Goal: Transaction & Acquisition: Obtain resource

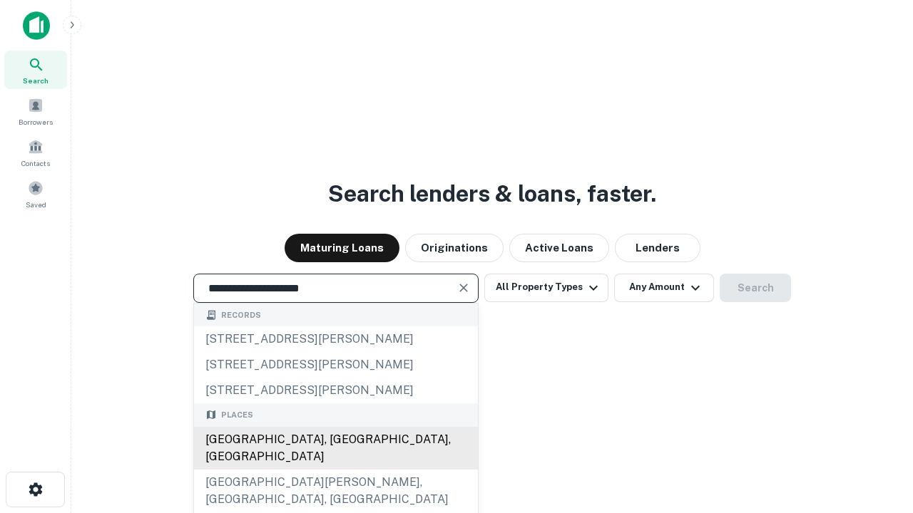
click at [335, 470] on div "[GEOGRAPHIC_DATA], [GEOGRAPHIC_DATA], [GEOGRAPHIC_DATA]" at bounding box center [336, 448] width 284 height 43
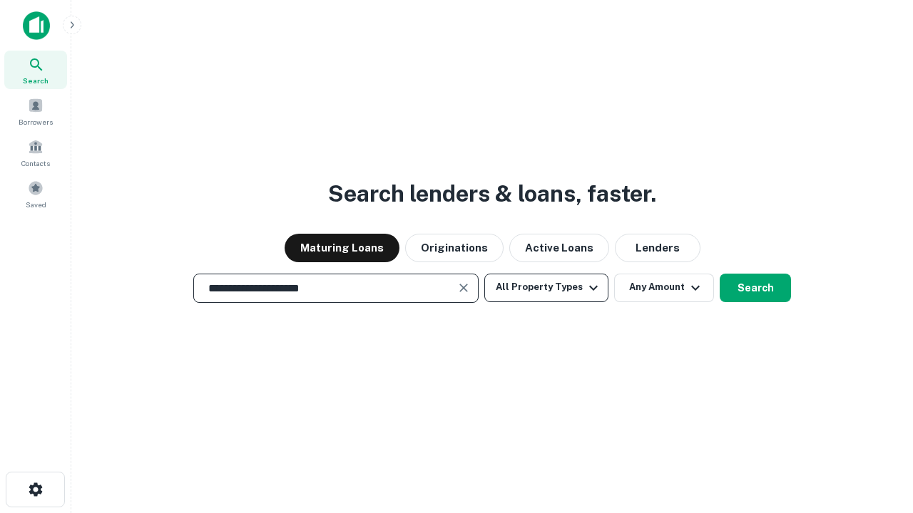
type input "**********"
click at [546, 287] on button "All Property Types" at bounding box center [546, 288] width 124 height 29
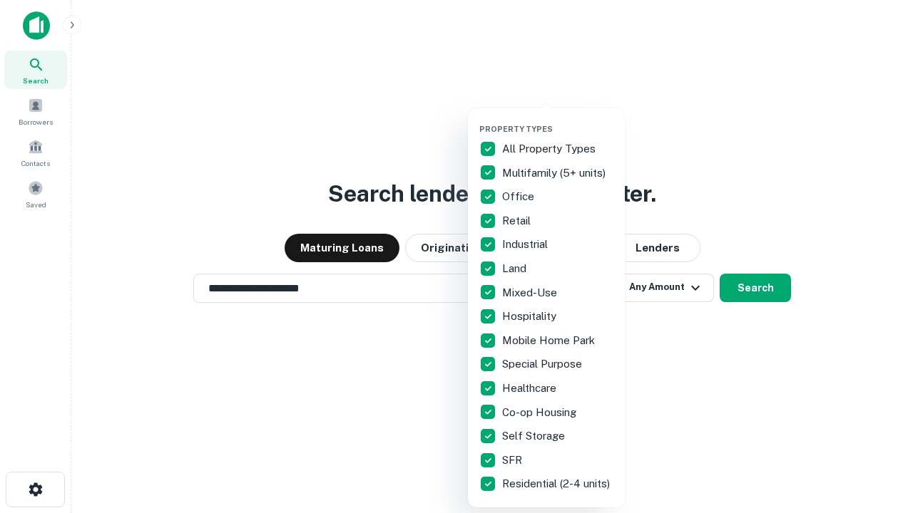
click at [558, 120] on button "button" at bounding box center [557, 120] width 157 height 1
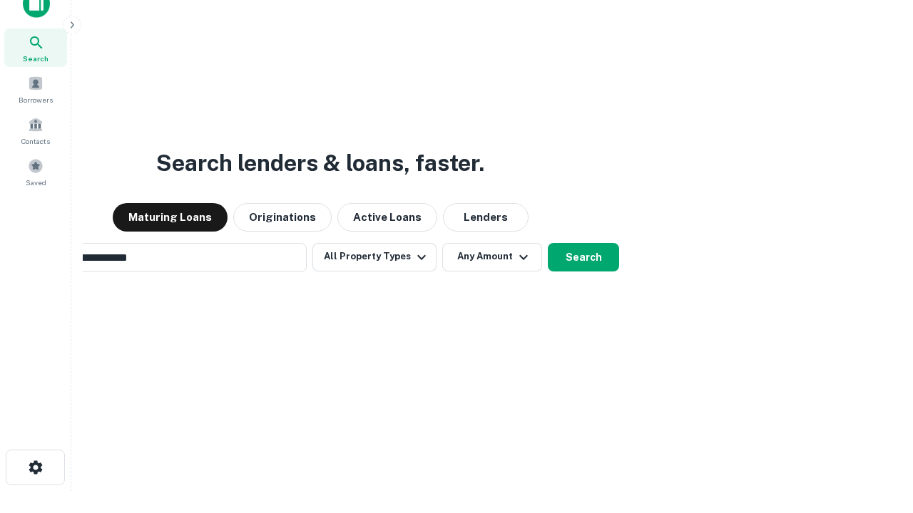
scroll to position [23, 0]
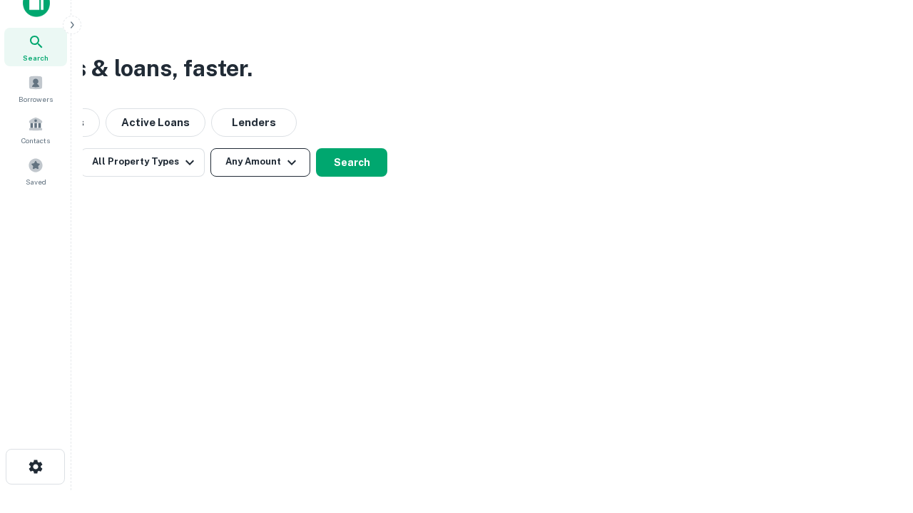
click at [260, 162] on button "Any Amount" at bounding box center [260, 162] width 100 height 29
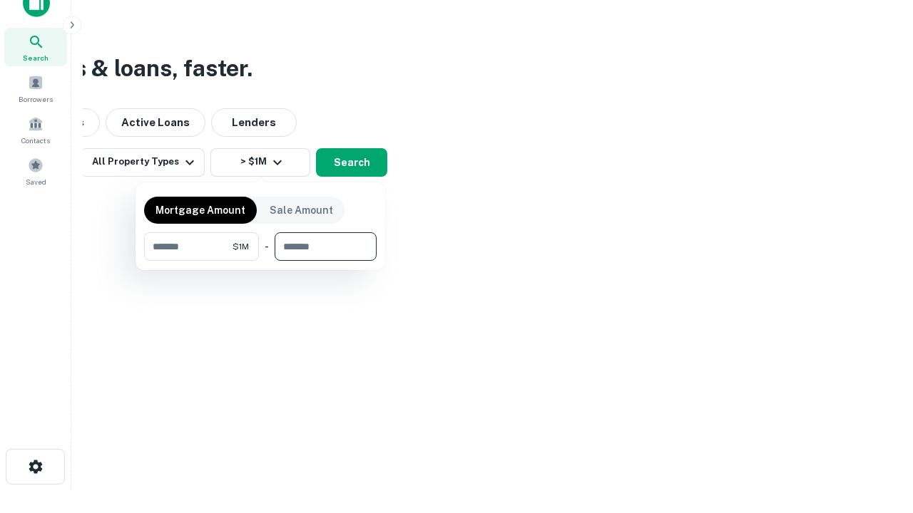
type input "*******"
click at [260, 261] on button "button" at bounding box center [260, 261] width 232 height 1
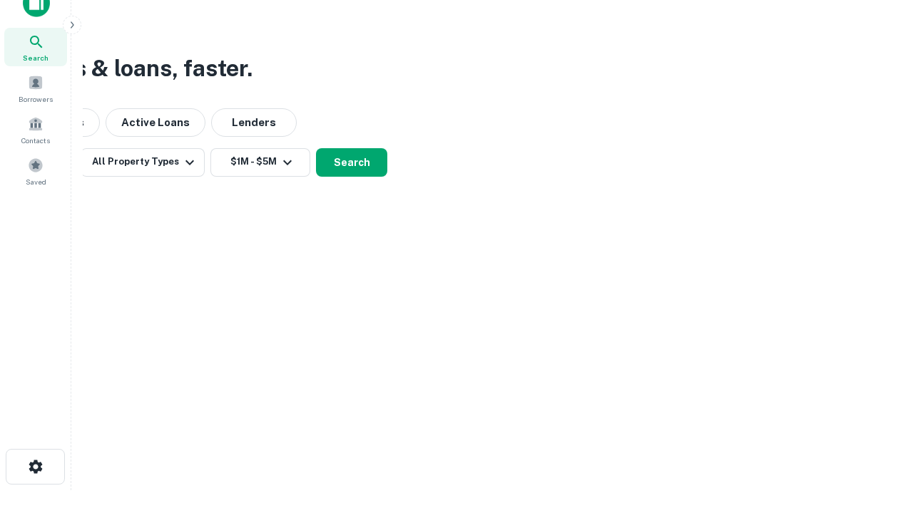
scroll to position [22, 0]
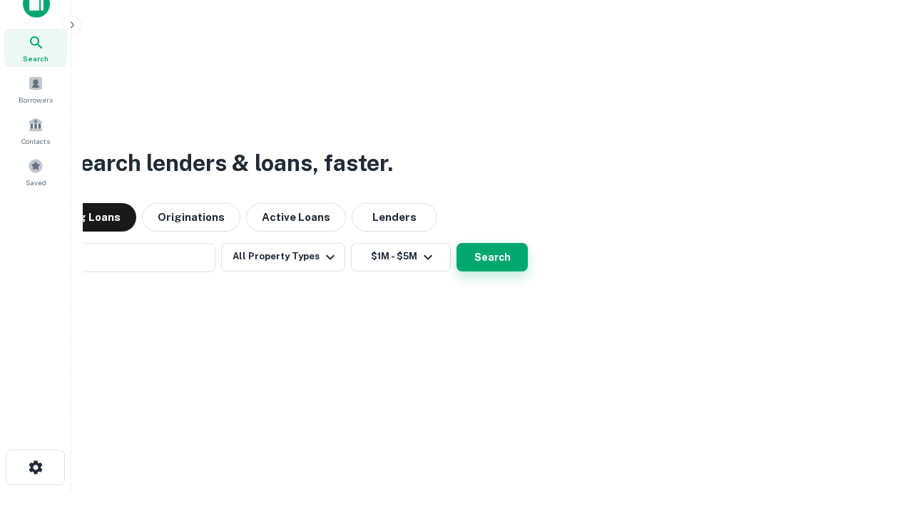
click at [456, 243] on button "Search" at bounding box center [491, 257] width 71 height 29
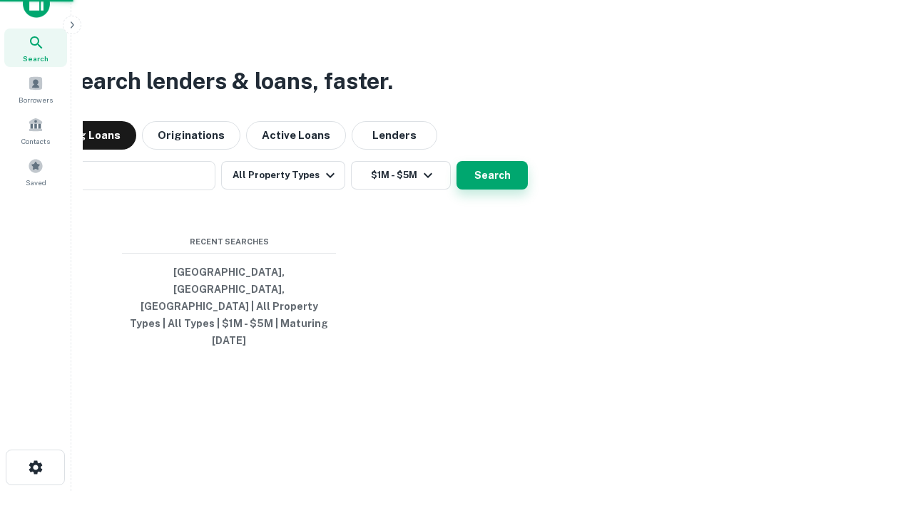
scroll to position [23, 0]
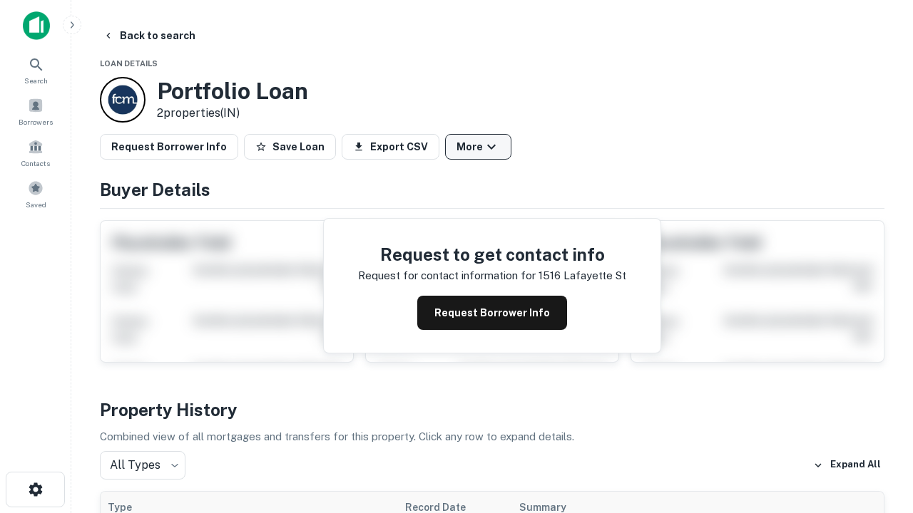
click at [478, 147] on button "More" at bounding box center [478, 147] width 66 height 26
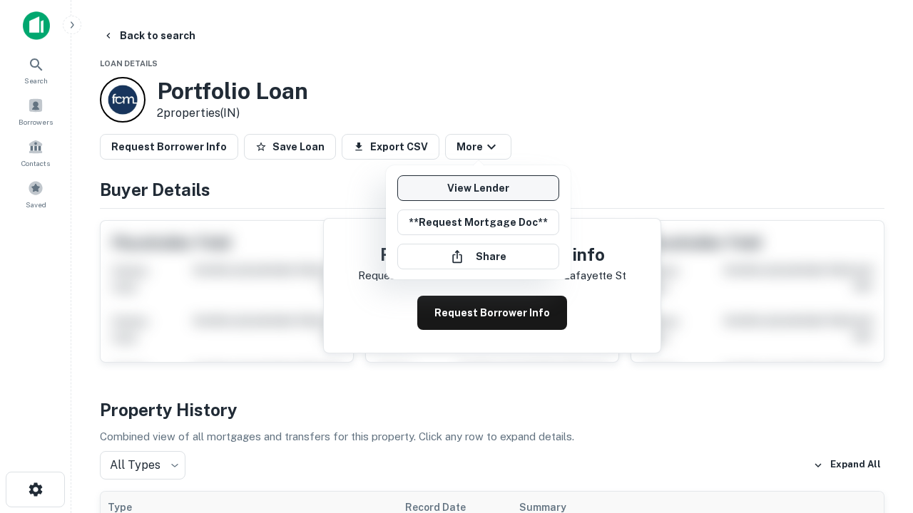
click at [478, 188] on link "View Lender" at bounding box center [478, 188] width 162 height 26
